Goal: Task Accomplishment & Management: Use online tool/utility

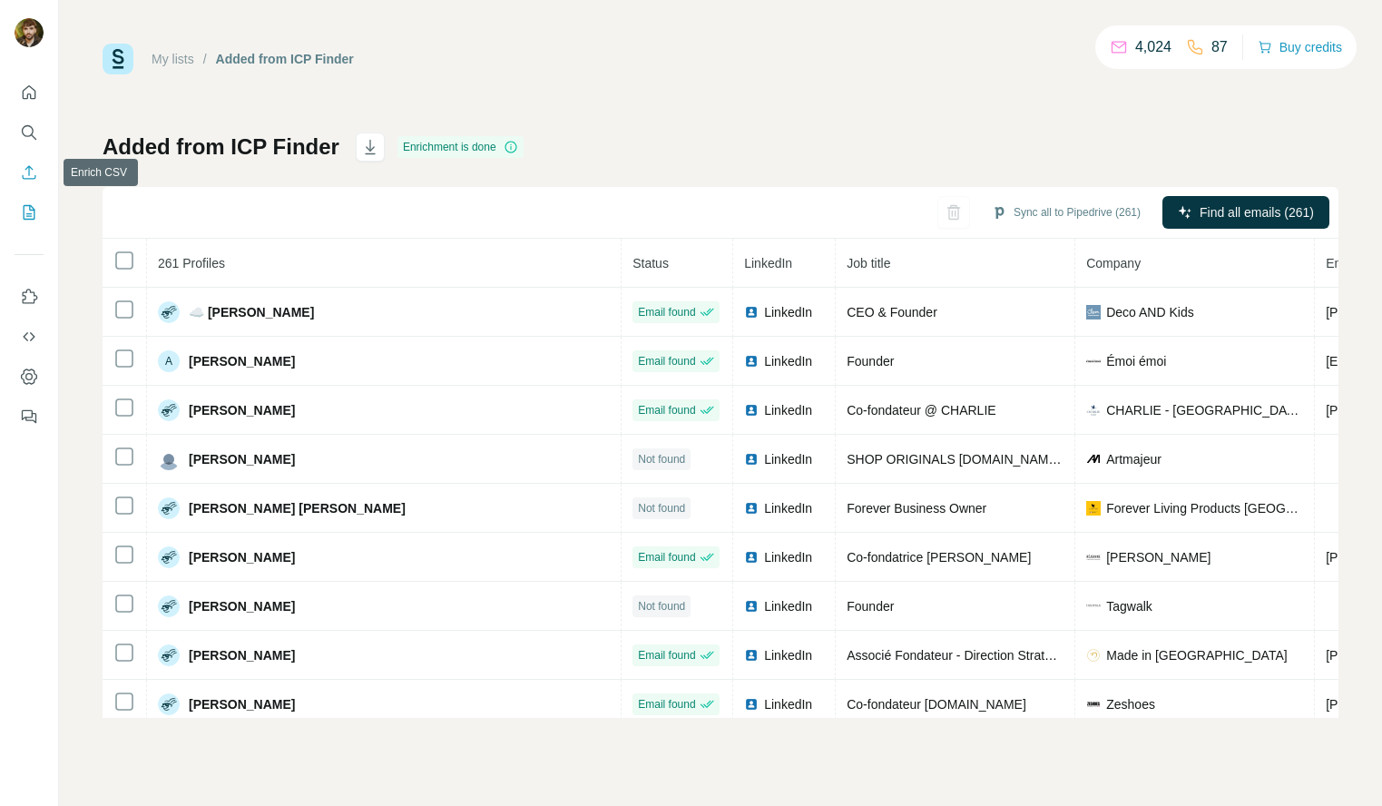
click at [39, 128] on button "Search" at bounding box center [29, 132] width 29 height 33
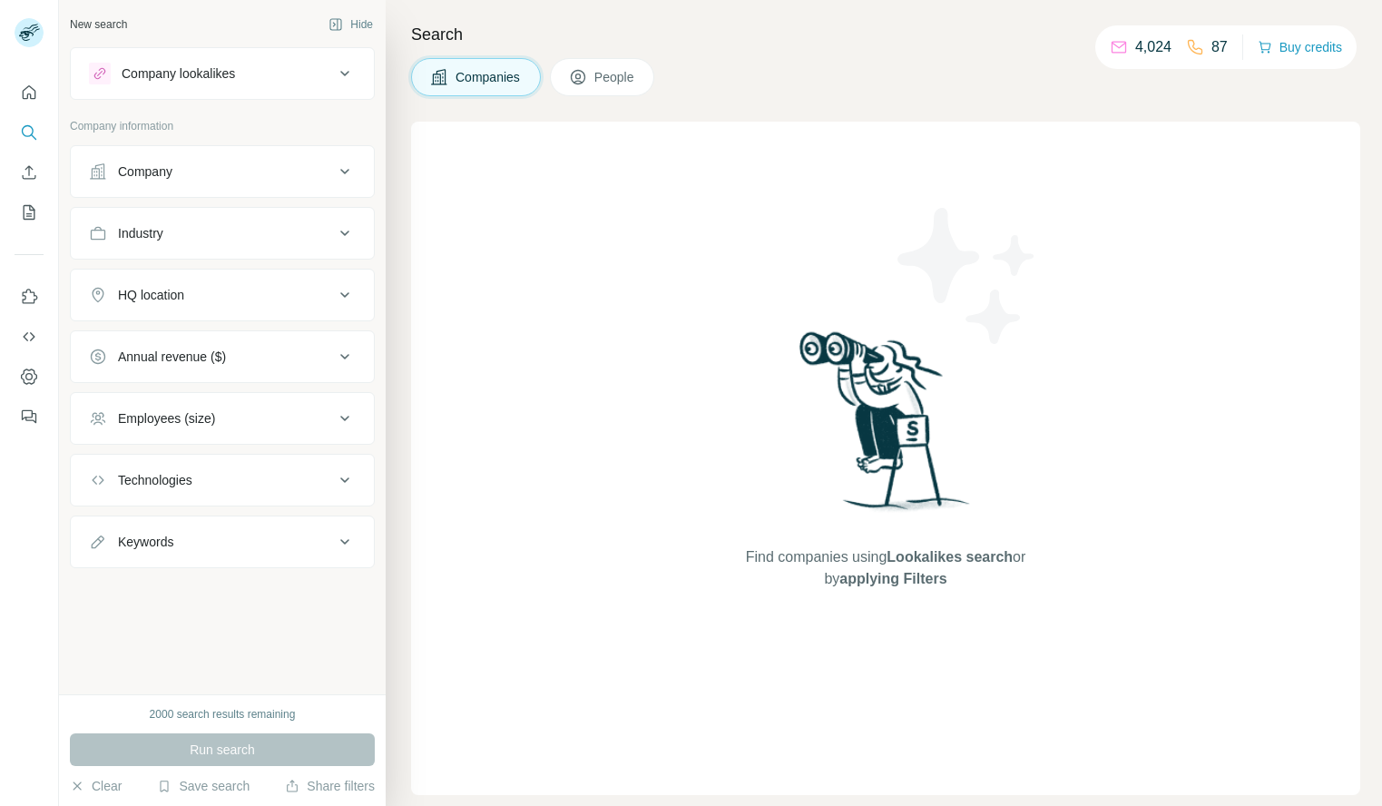
click at [552, 79] on div "Companies People" at bounding box center [532, 77] width 243 height 38
click at [577, 74] on icon at bounding box center [578, 77] width 18 height 18
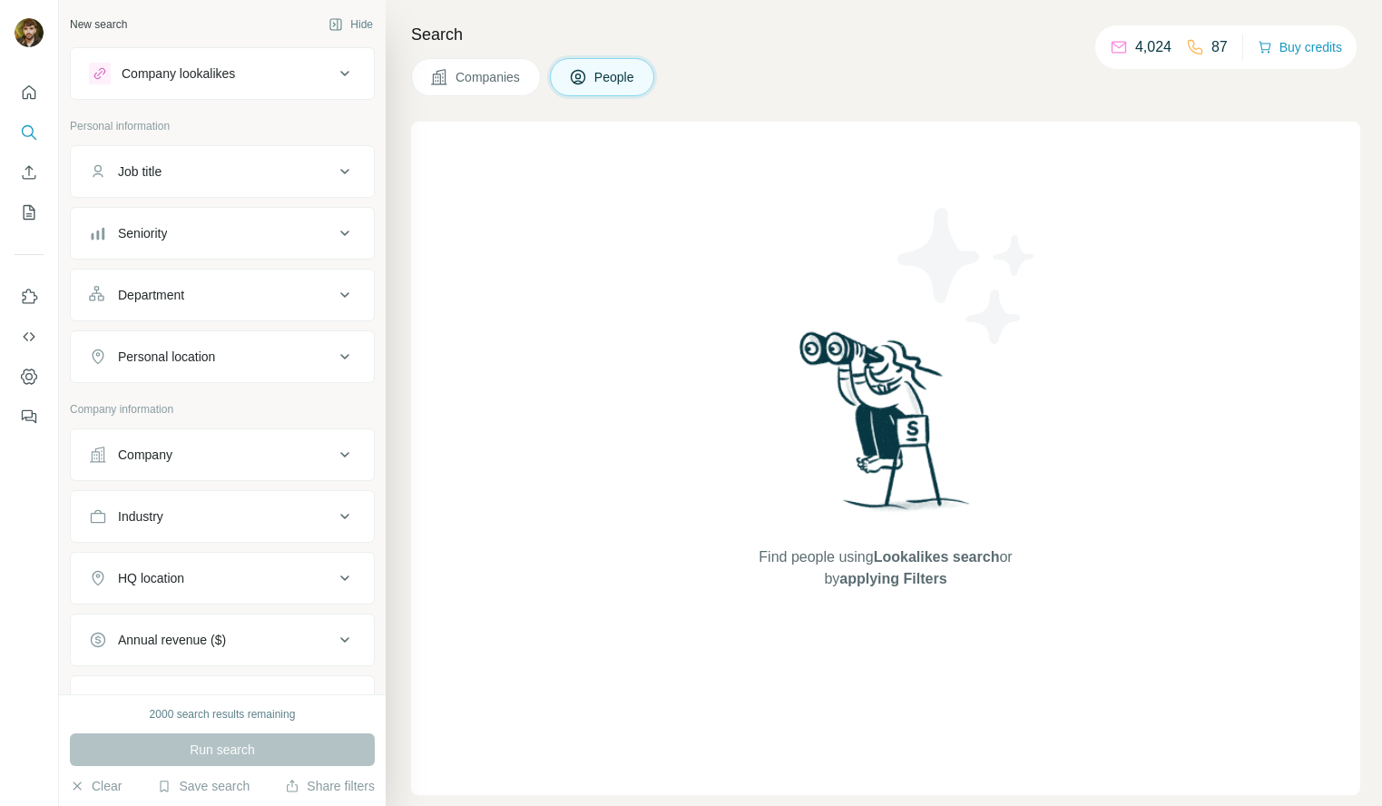
click at [272, 76] on div "Company lookalikes" at bounding box center [211, 74] width 245 height 22
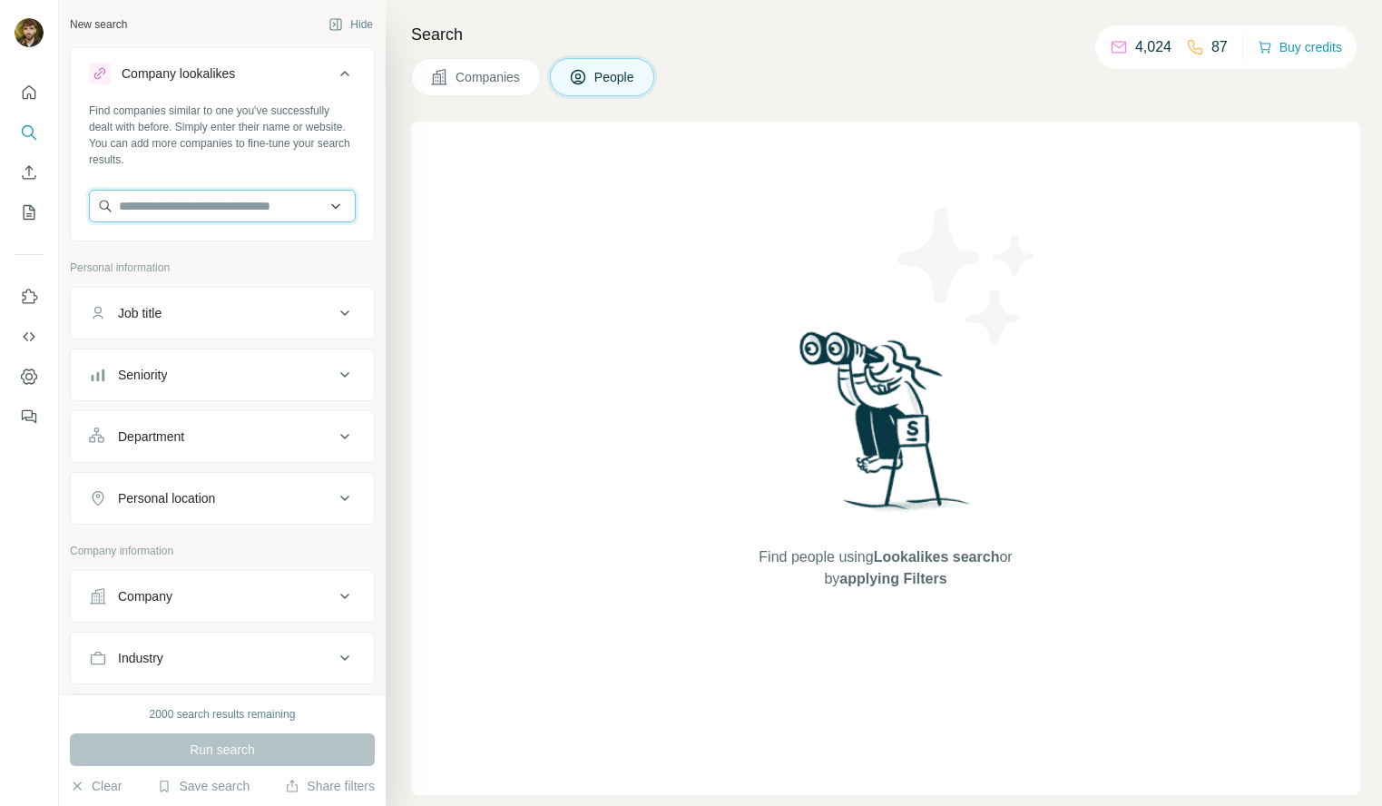
click at [247, 194] on input "text" at bounding box center [222, 206] width 267 height 33
type input "**********"
click at [233, 202] on input "**********" at bounding box center [222, 206] width 267 height 33
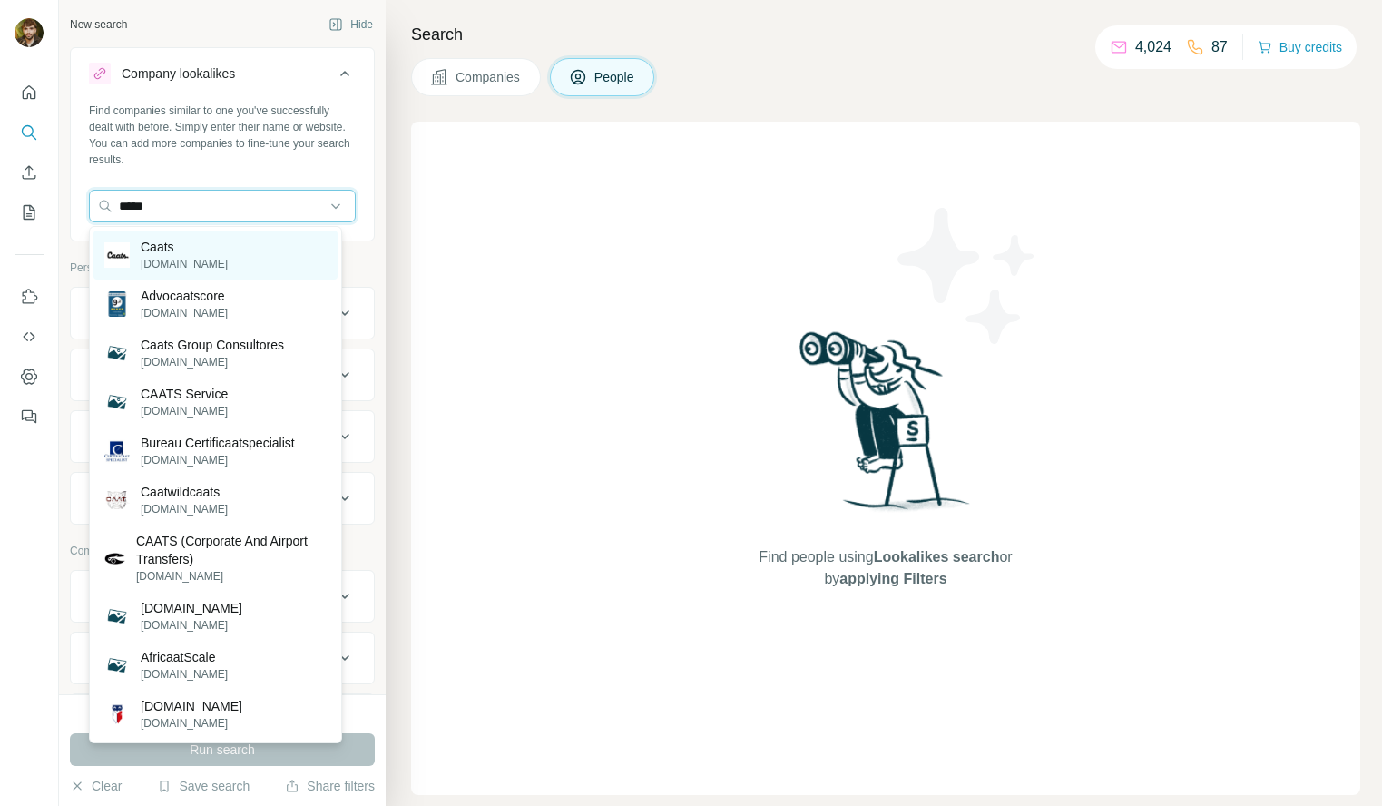
type input "*****"
click at [252, 248] on div "Caats caats.co" at bounding box center [215, 254] width 244 height 49
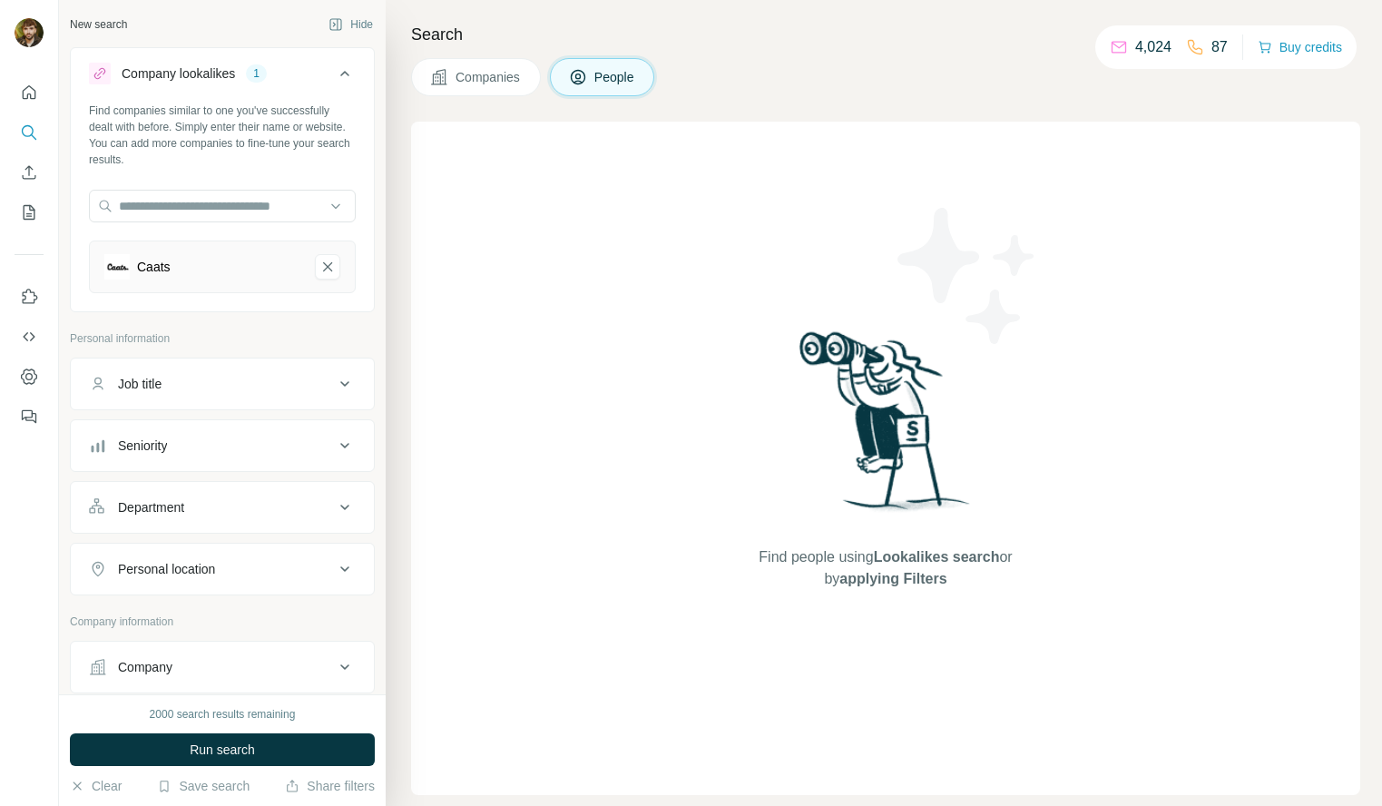
click at [281, 749] on button "Run search" at bounding box center [222, 749] width 305 height 33
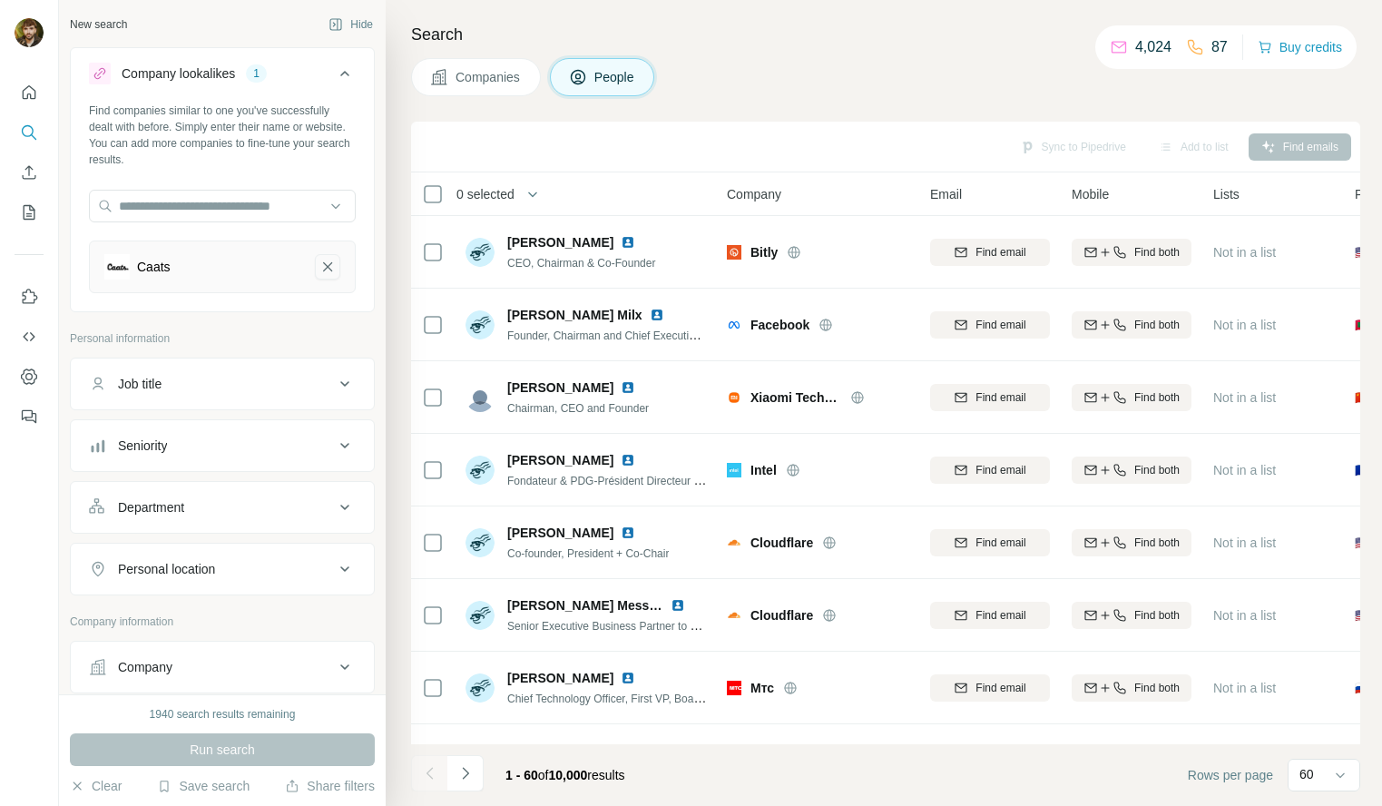
click at [319, 265] on icon "Caats-remove-button" at bounding box center [327, 267] width 16 height 18
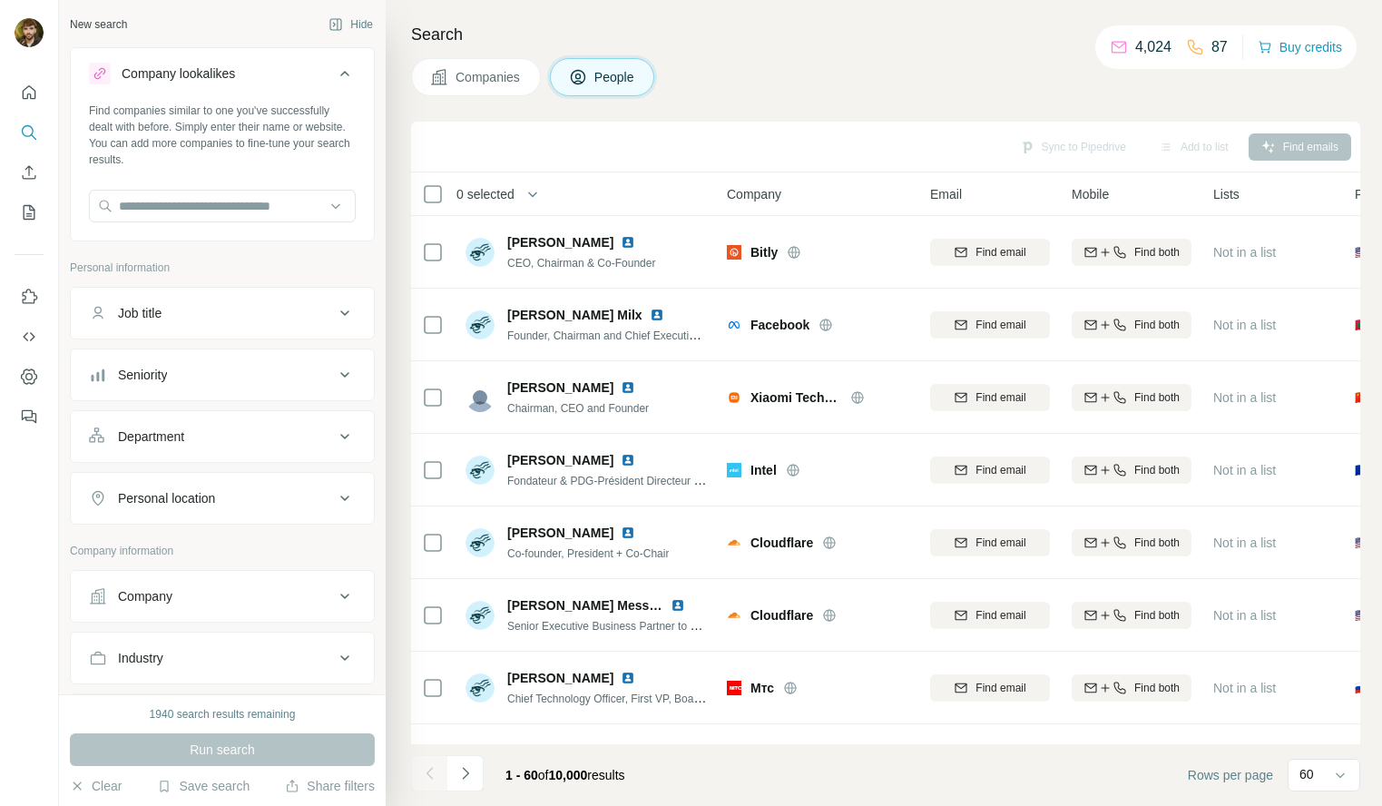
click at [279, 587] on div "Company" at bounding box center [211, 596] width 245 height 18
click at [291, 673] on input "text" at bounding box center [222, 676] width 267 height 33
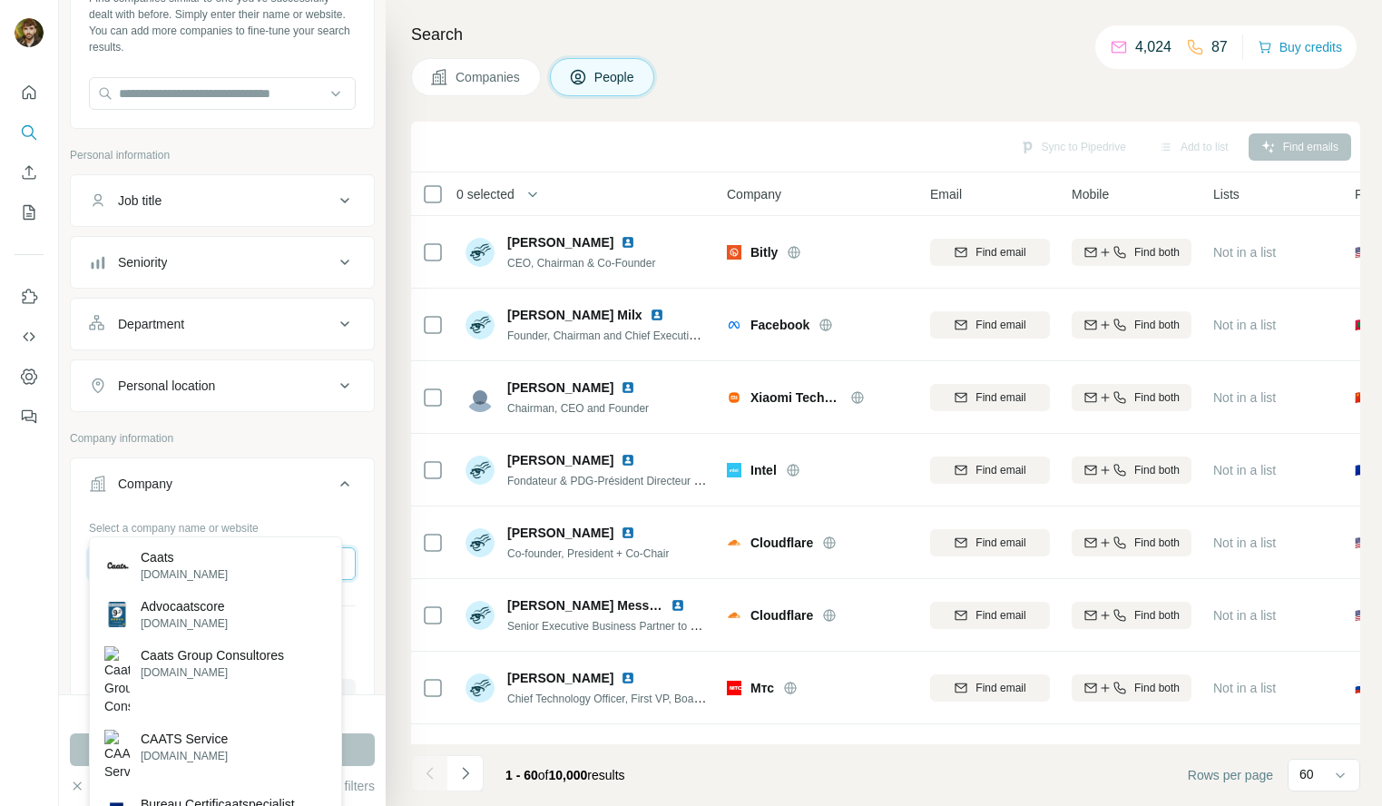
scroll to position [160, 0]
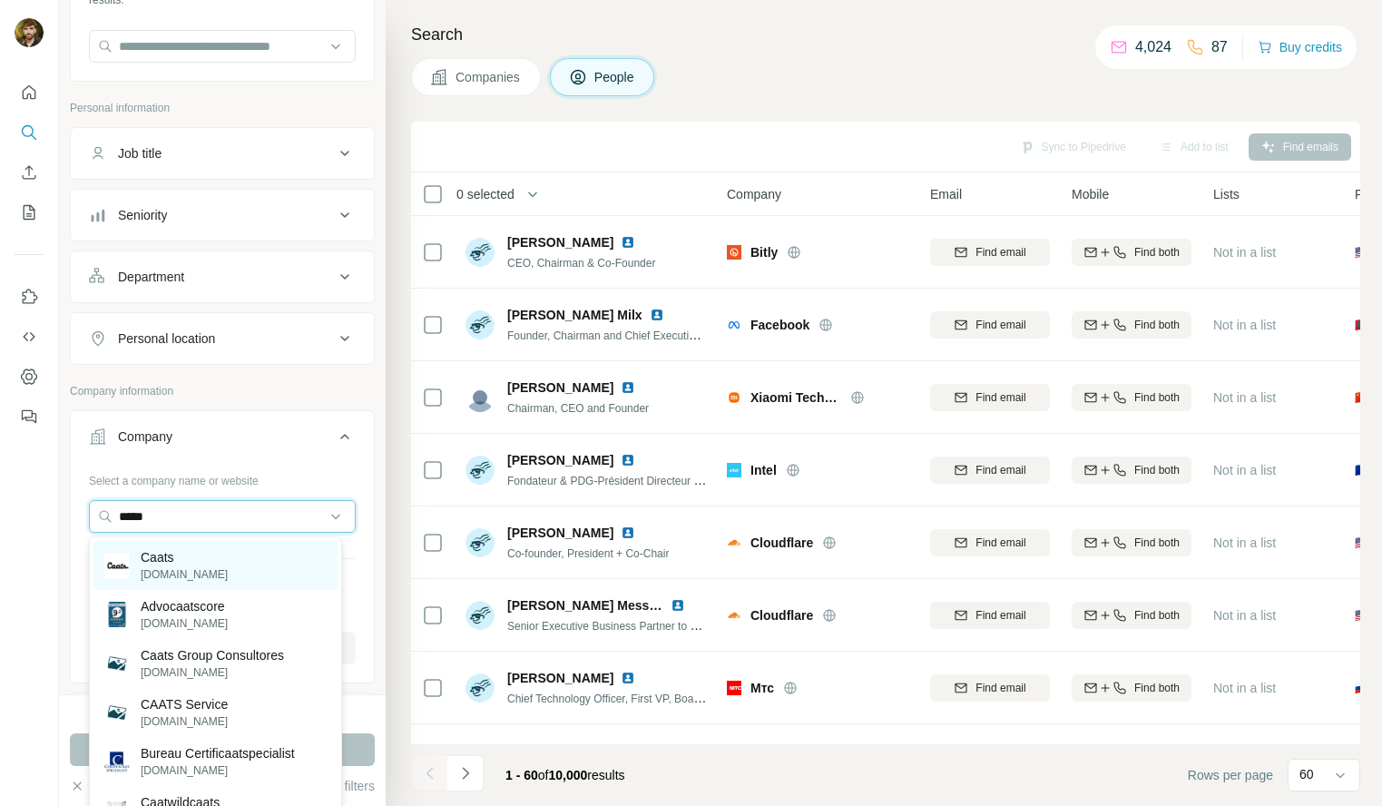
type input "*****"
click at [263, 569] on div "Caats caats.co" at bounding box center [215, 565] width 244 height 49
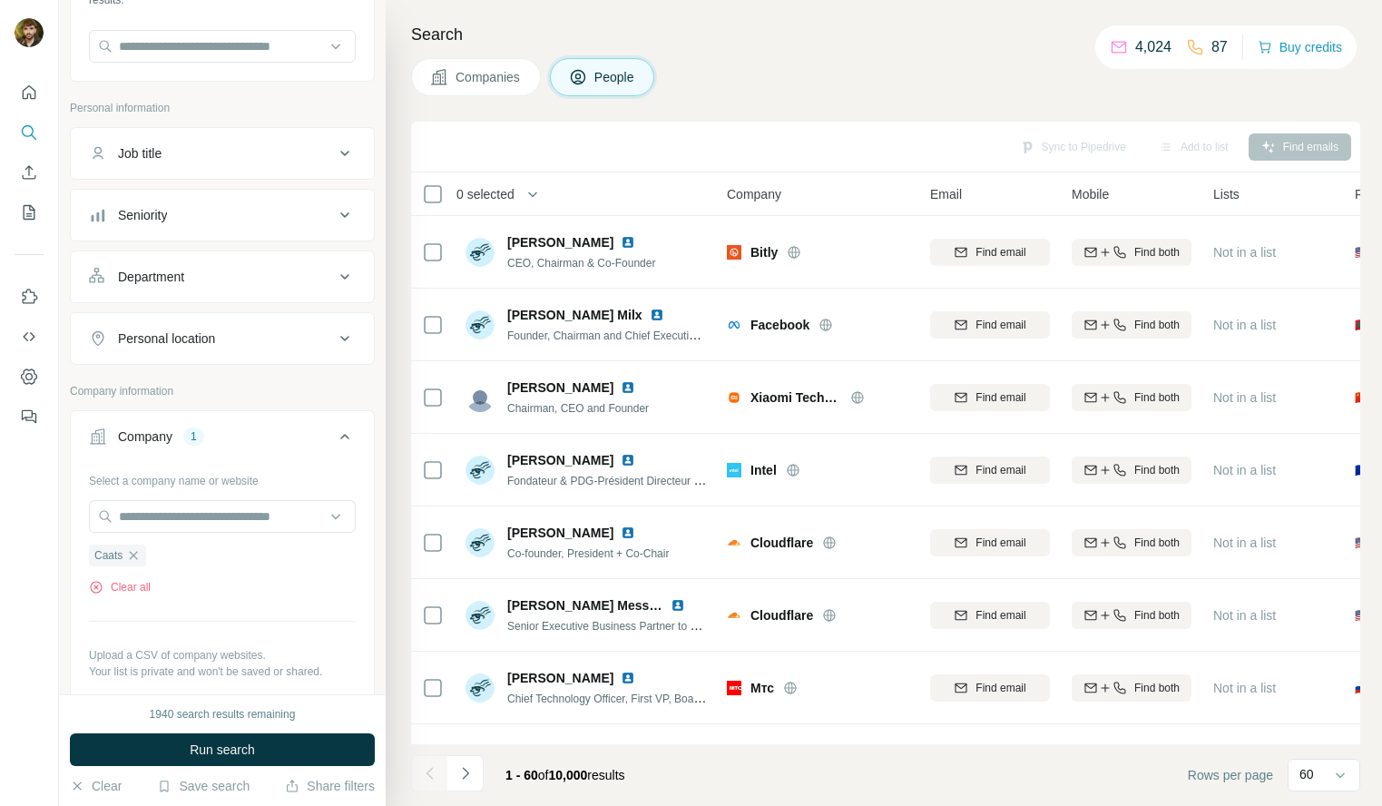
click at [331, 732] on div "1940 search results remaining Run search Clear Save search Share filters" at bounding box center [222, 750] width 327 height 112
click at [328, 749] on button "Run search" at bounding box center [222, 749] width 305 height 33
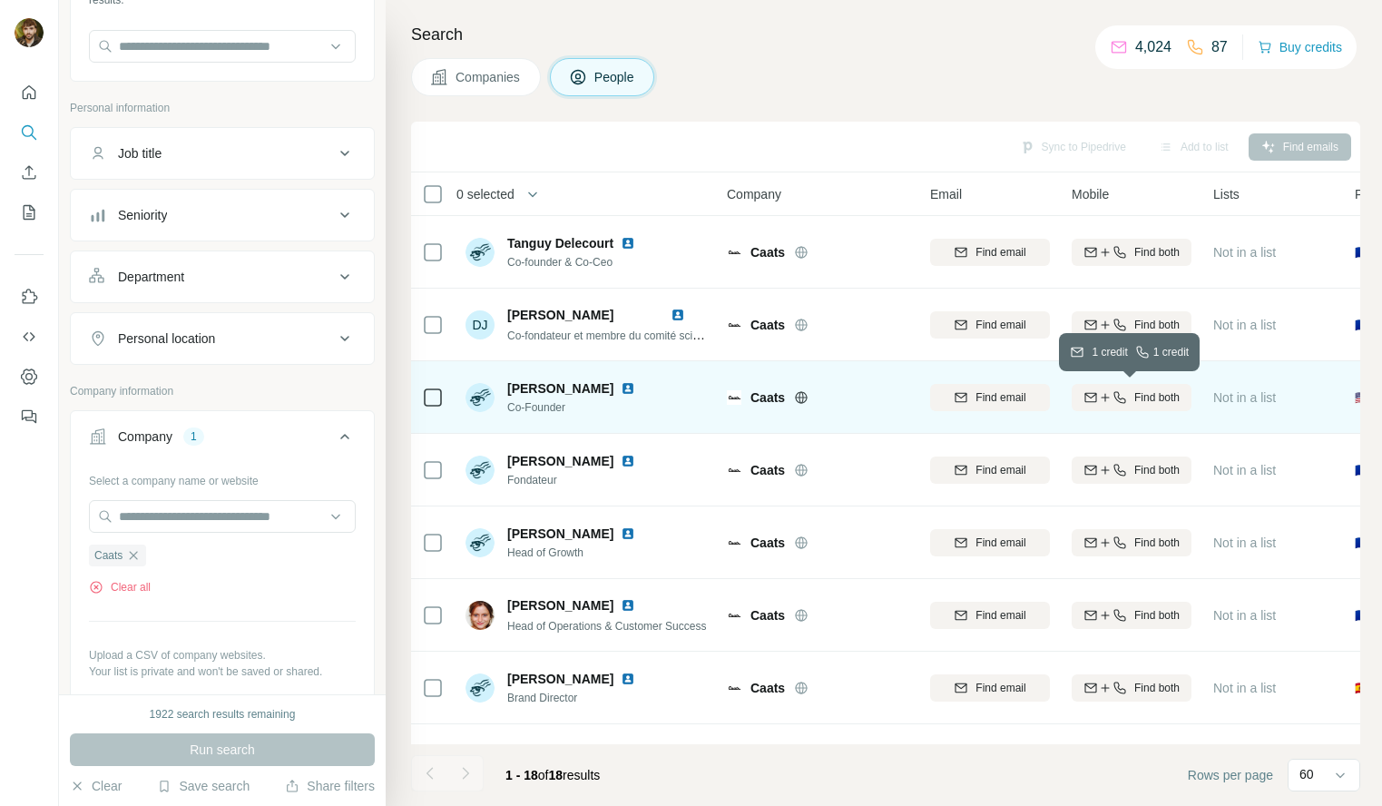
click at [1141, 401] on span "Find both" at bounding box center [1156, 397] width 45 height 16
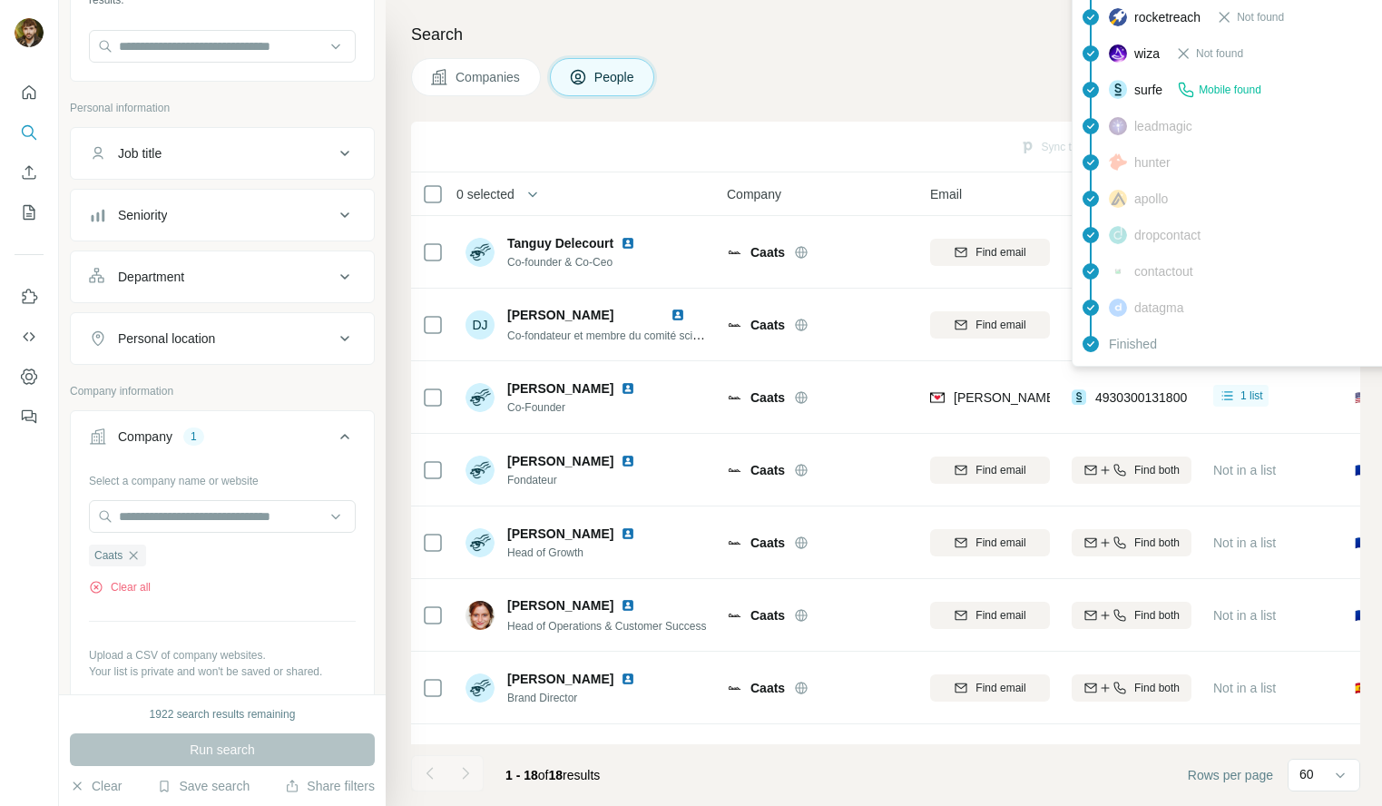
click at [1138, 397] on span "4930300131800" at bounding box center [1141, 397] width 92 height 15
click at [1116, 395] on span "4930300131800" at bounding box center [1141, 397] width 92 height 15
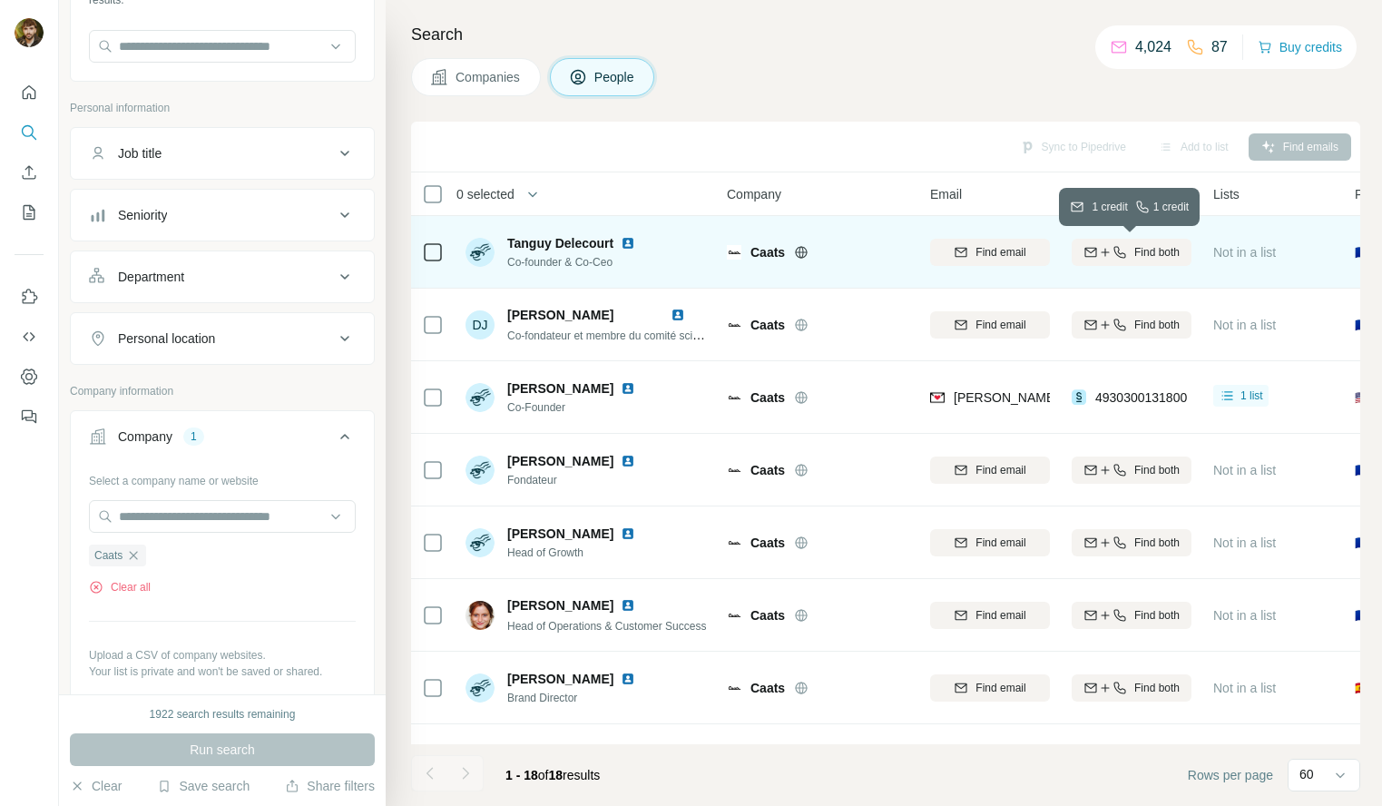
click at [1118, 254] on icon "button" at bounding box center [1119, 252] width 15 height 15
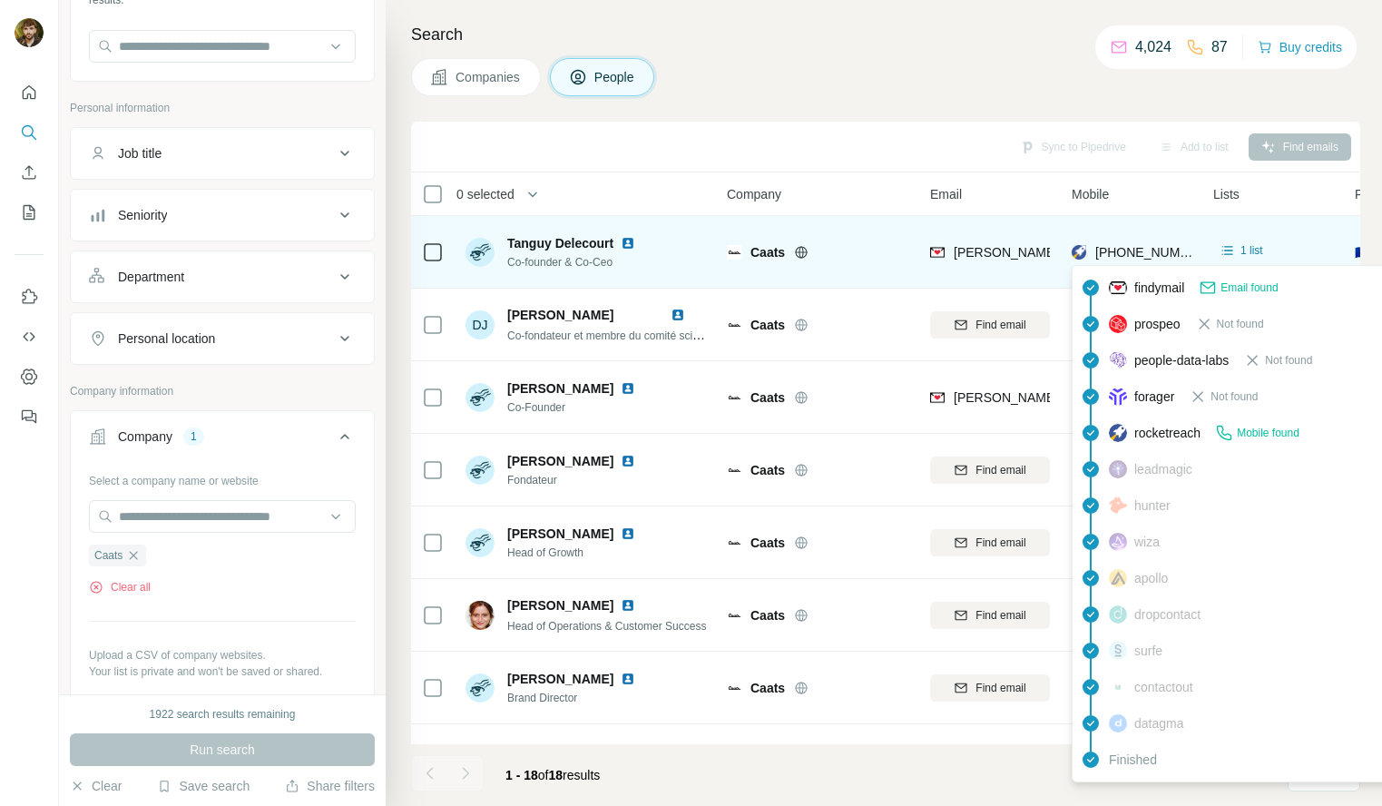
click at [1130, 255] on span "+3933618120495" at bounding box center [1152, 252] width 114 height 15
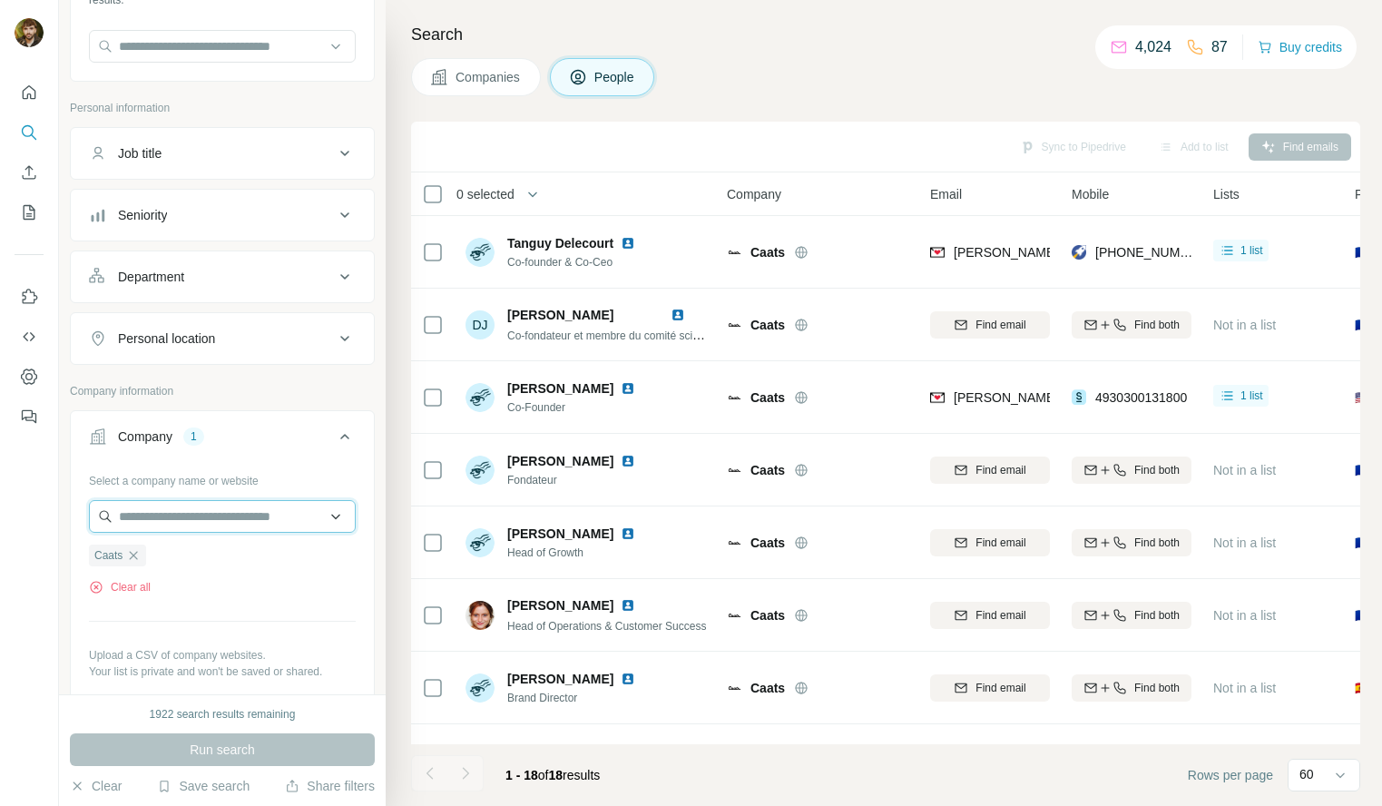
click at [186, 524] on input "text" at bounding box center [222, 516] width 267 height 33
drag, startPoint x: 108, startPoint y: 617, endPoint x: 128, endPoint y: 577, distance: 44.6
click at [109, 615] on div "Select a company name or website Caats Clear all Upload a CSV of company websit…" at bounding box center [222, 595] width 267 height 261
click at [139, 553] on icon "button" at bounding box center [133, 555] width 15 height 15
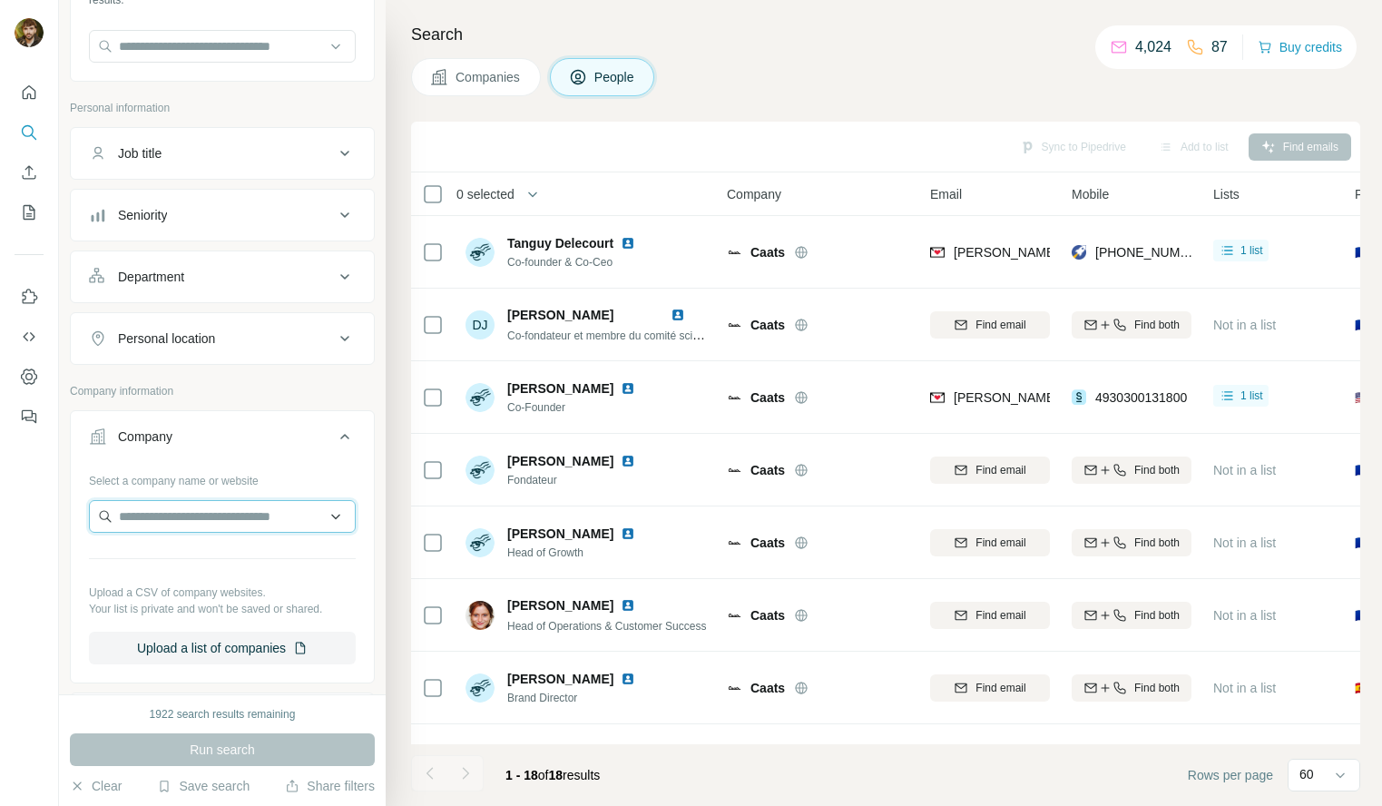
click at [158, 508] on input "text" at bounding box center [222, 516] width 267 height 33
click at [135, 517] on input "**********" at bounding box center [222, 516] width 267 height 33
type input "**********"
click at [340, 436] on icon at bounding box center [344, 436] width 9 height 5
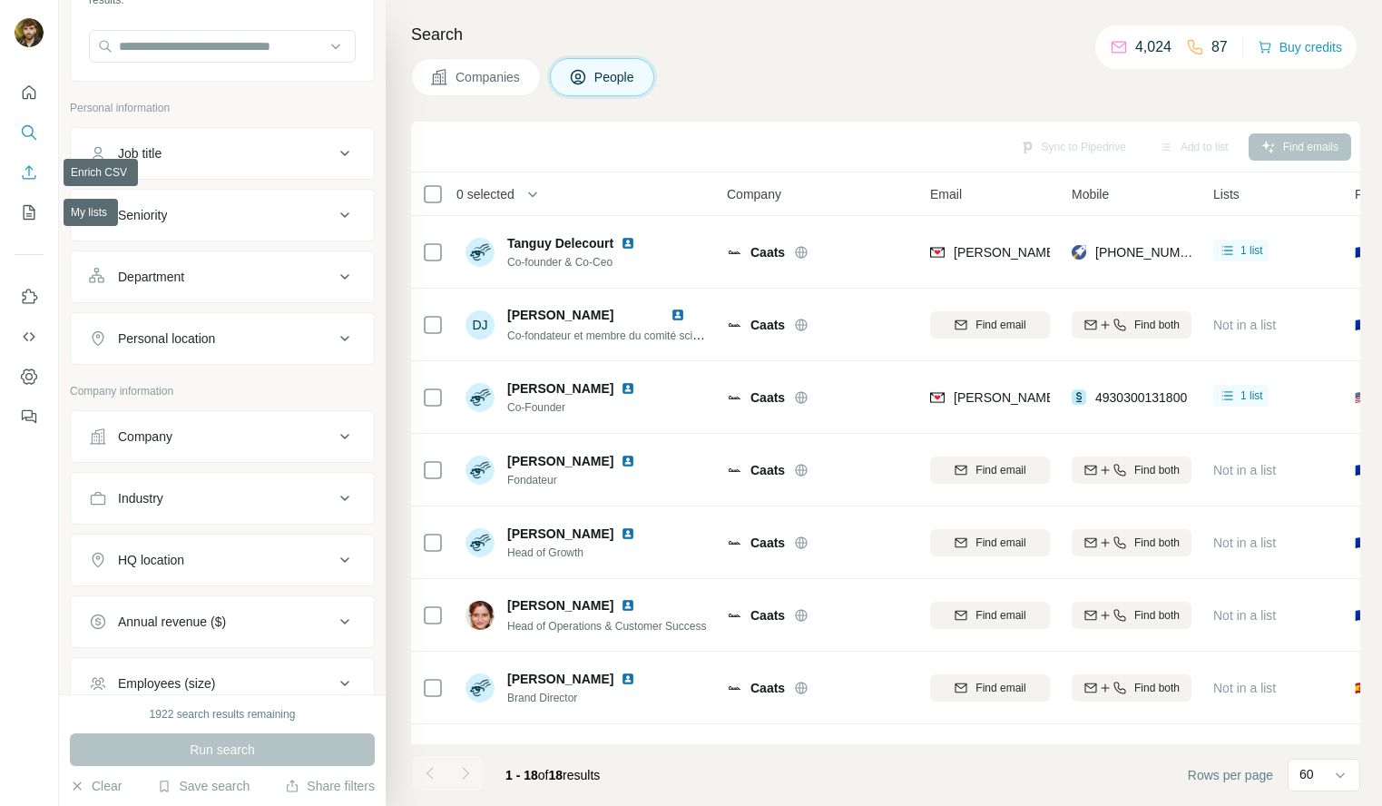
click at [24, 173] on icon "Enrich CSV" at bounding box center [29, 172] width 18 height 18
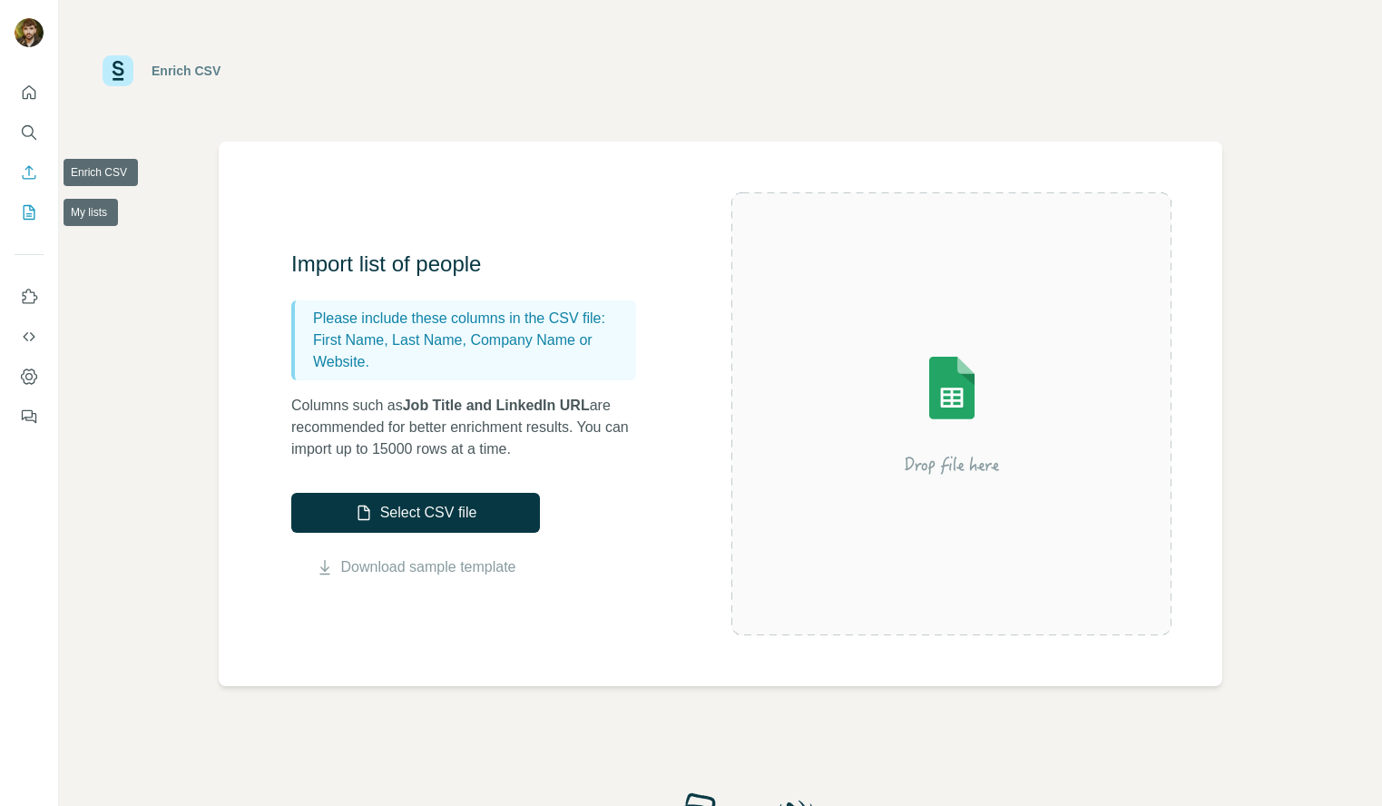
click at [26, 215] on icon "My lists" at bounding box center [30, 211] width 9 height 12
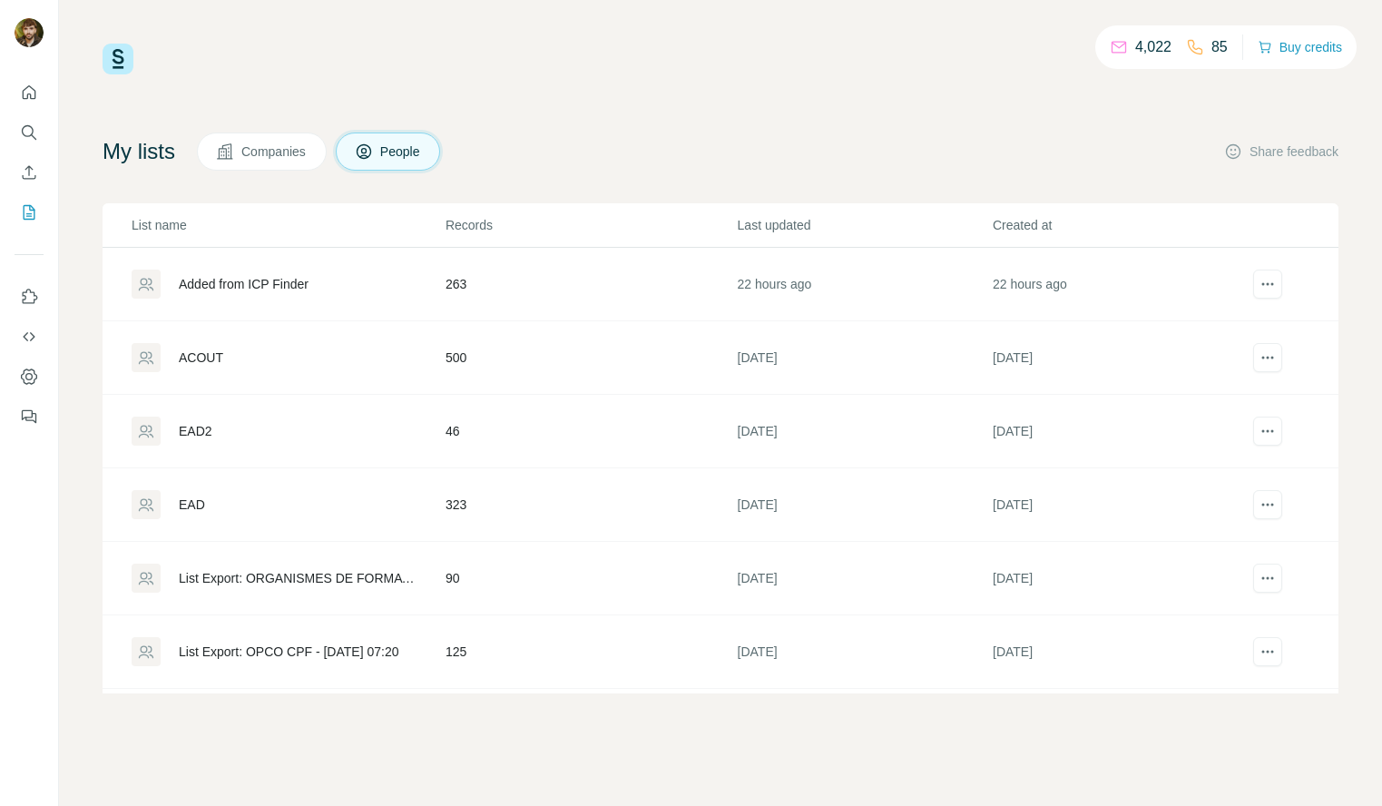
click at [292, 289] on div "Added from ICP Finder" at bounding box center [244, 284] width 130 height 18
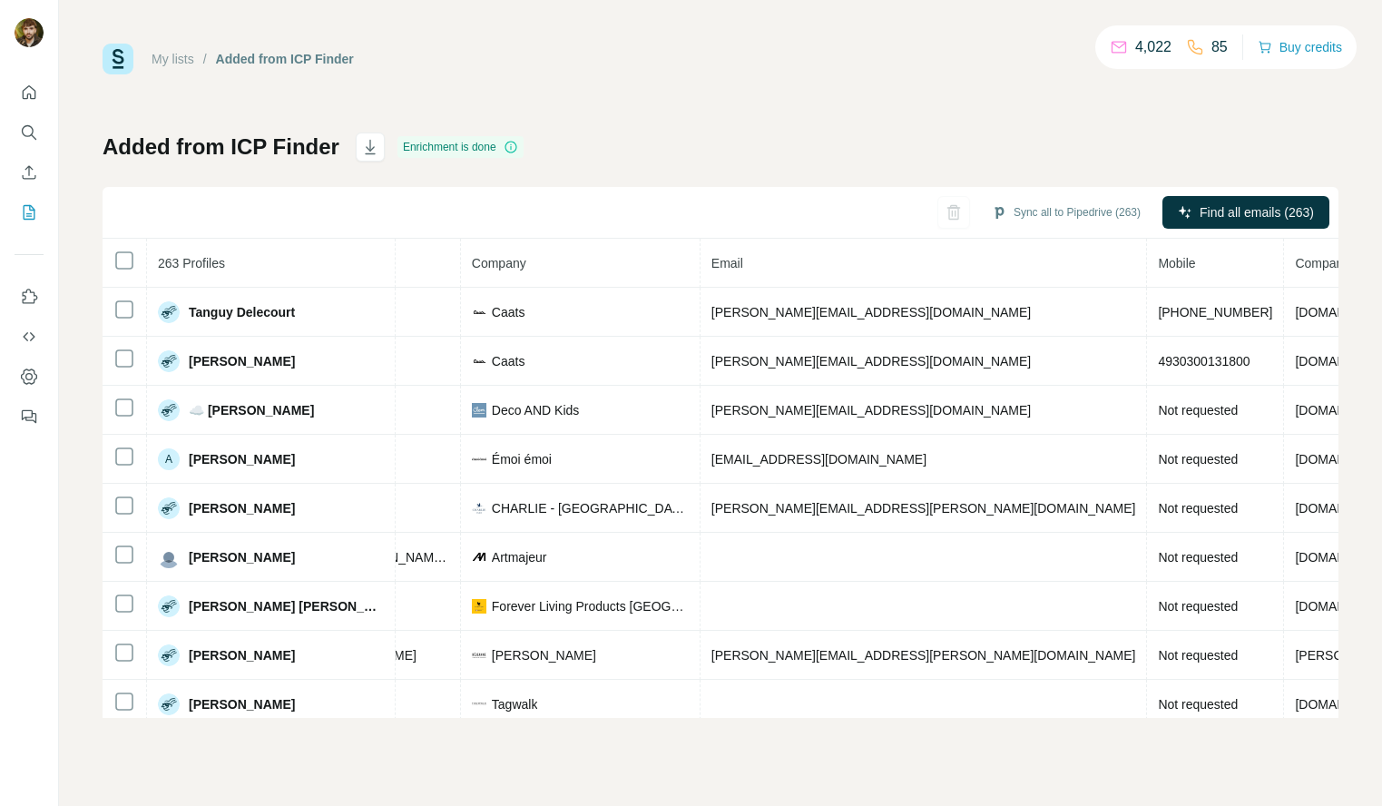
scroll to position [0, 390]
